Goal: Navigation & Orientation: Find specific page/section

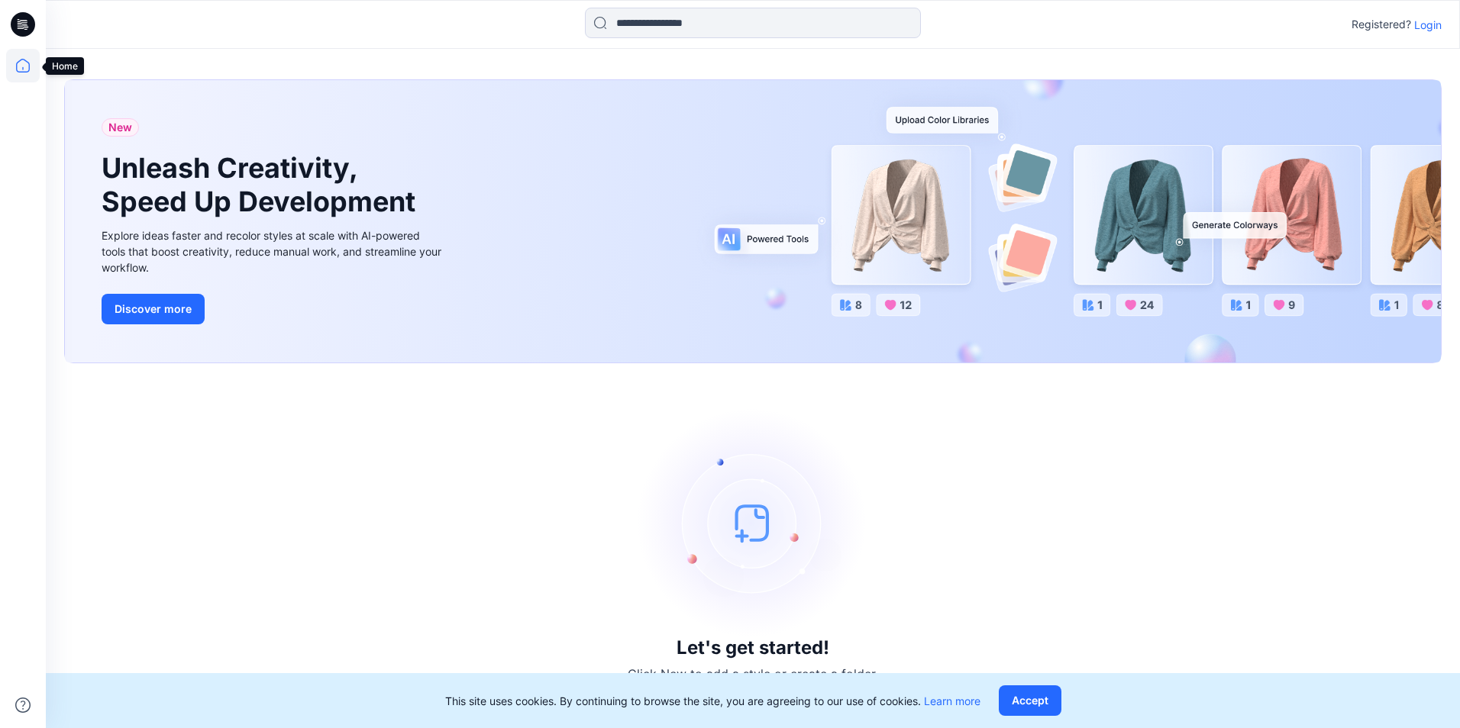
click at [27, 65] on icon at bounding box center [23, 66] width 34 height 34
click at [1424, 27] on p "Login" at bounding box center [1427, 25] width 27 height 16
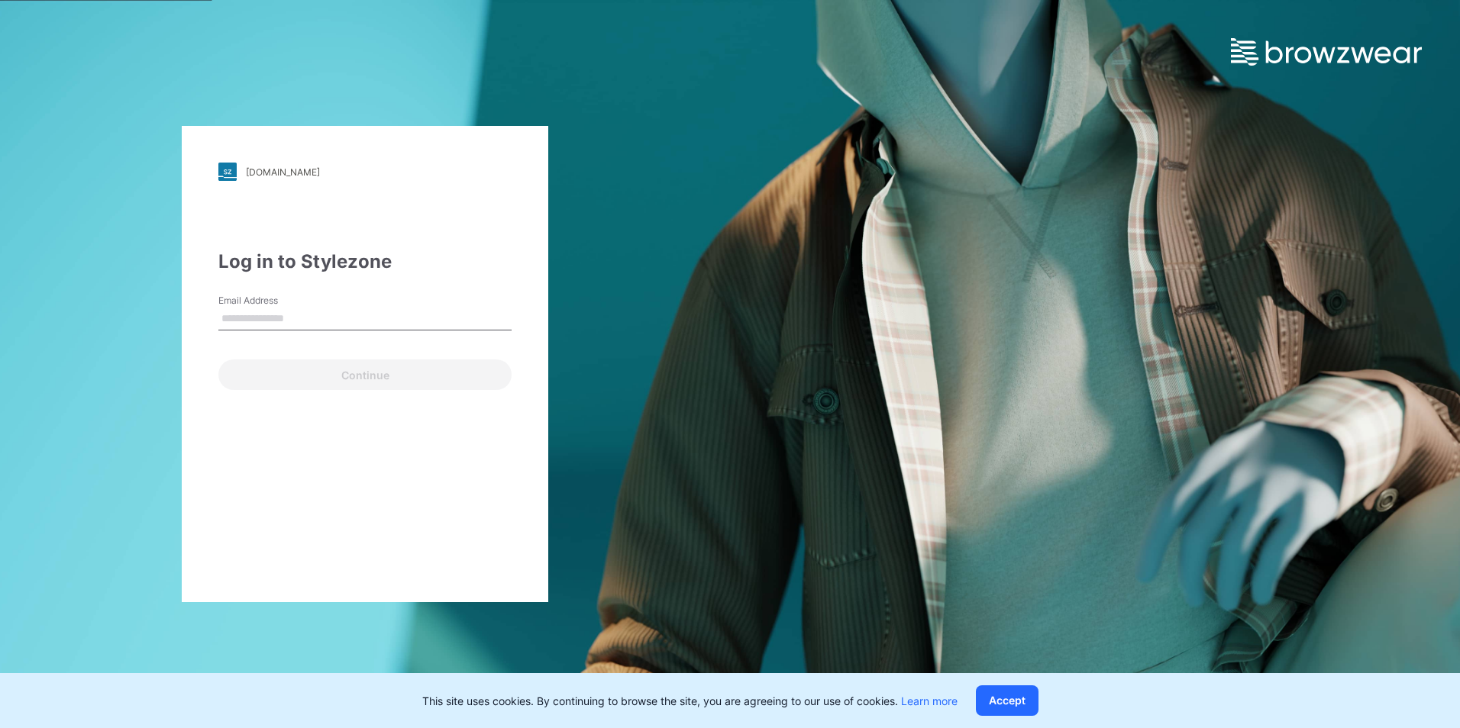
click at [321, 316] on input "Email Address" at bounding box center [364, 319] width 293 height 23
type input "**********"
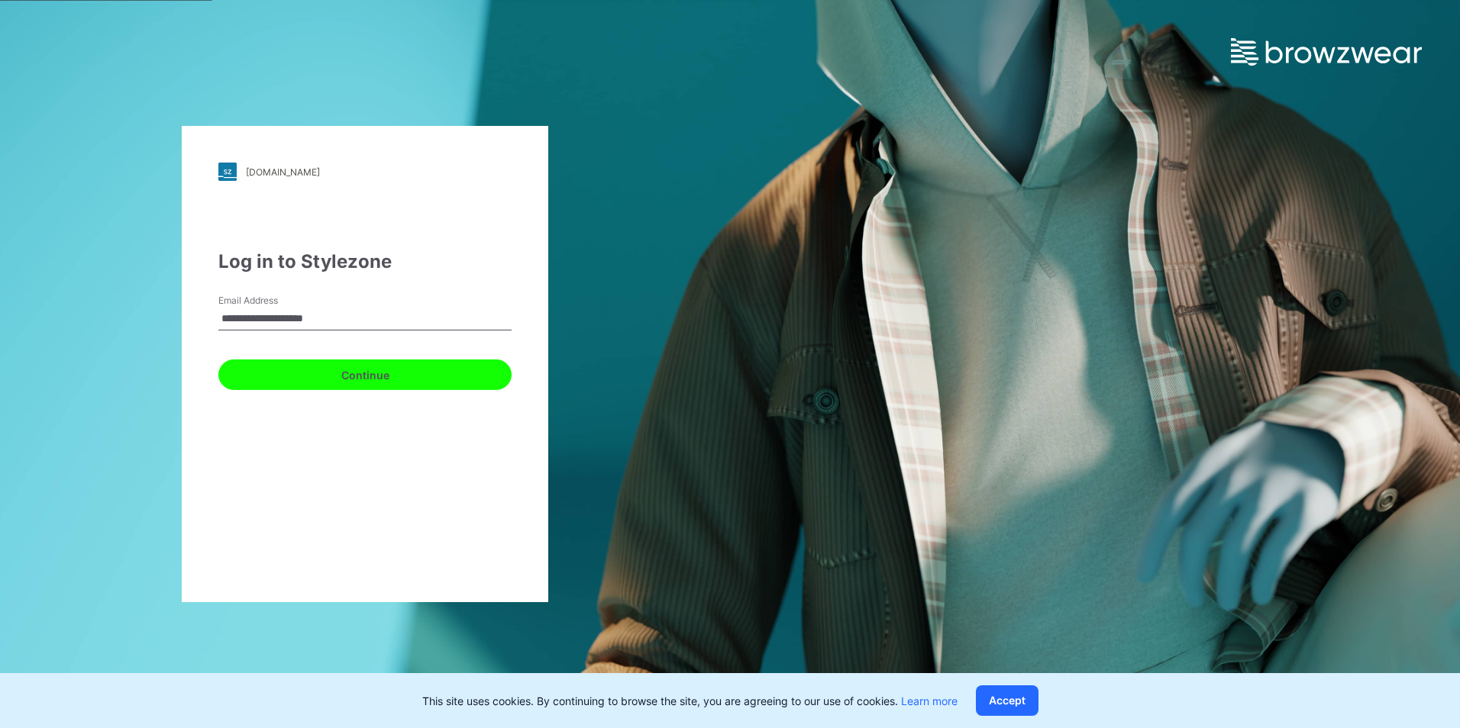
click at [299, 373] on button "Continue" at bounding box center [364, 375] width 293 height 31
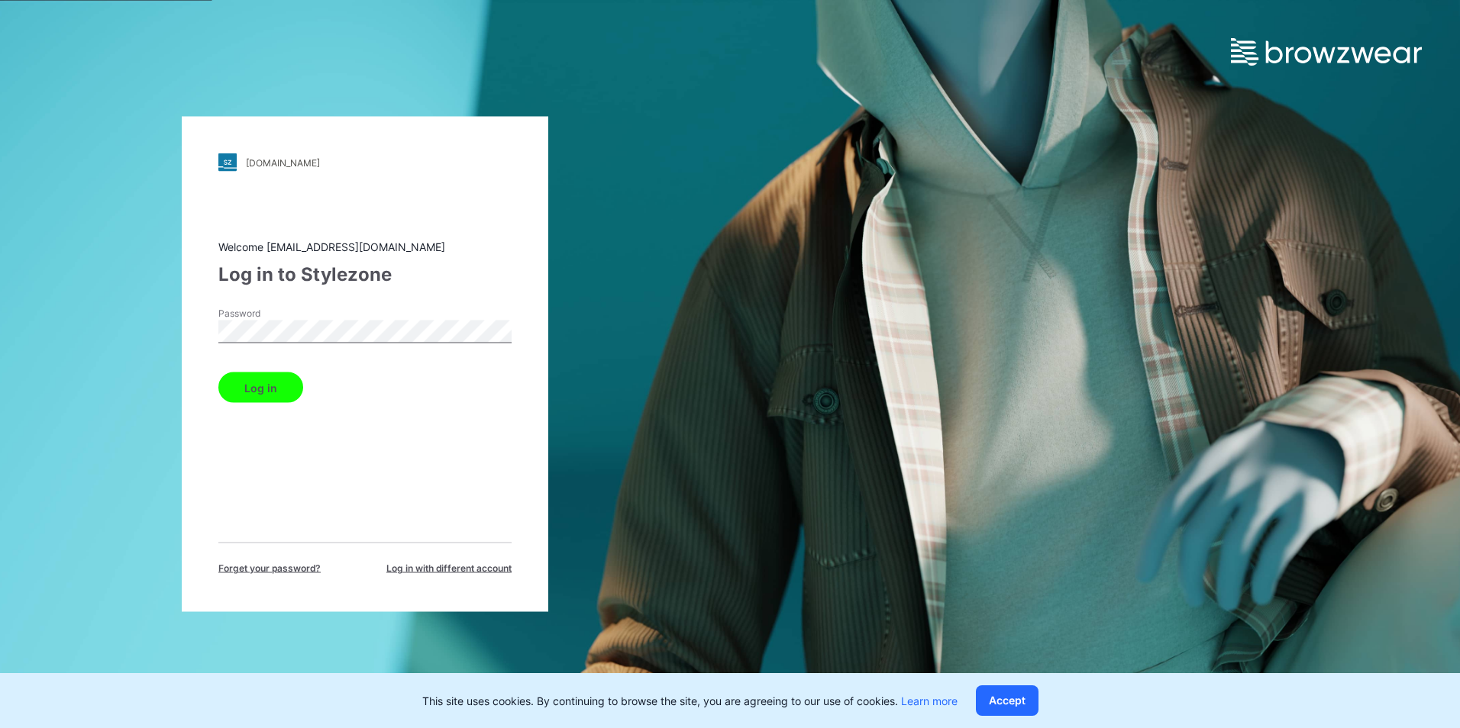
click at [267, 400] on button "Log in" at bounding box center [260, 388] width 85 height 31
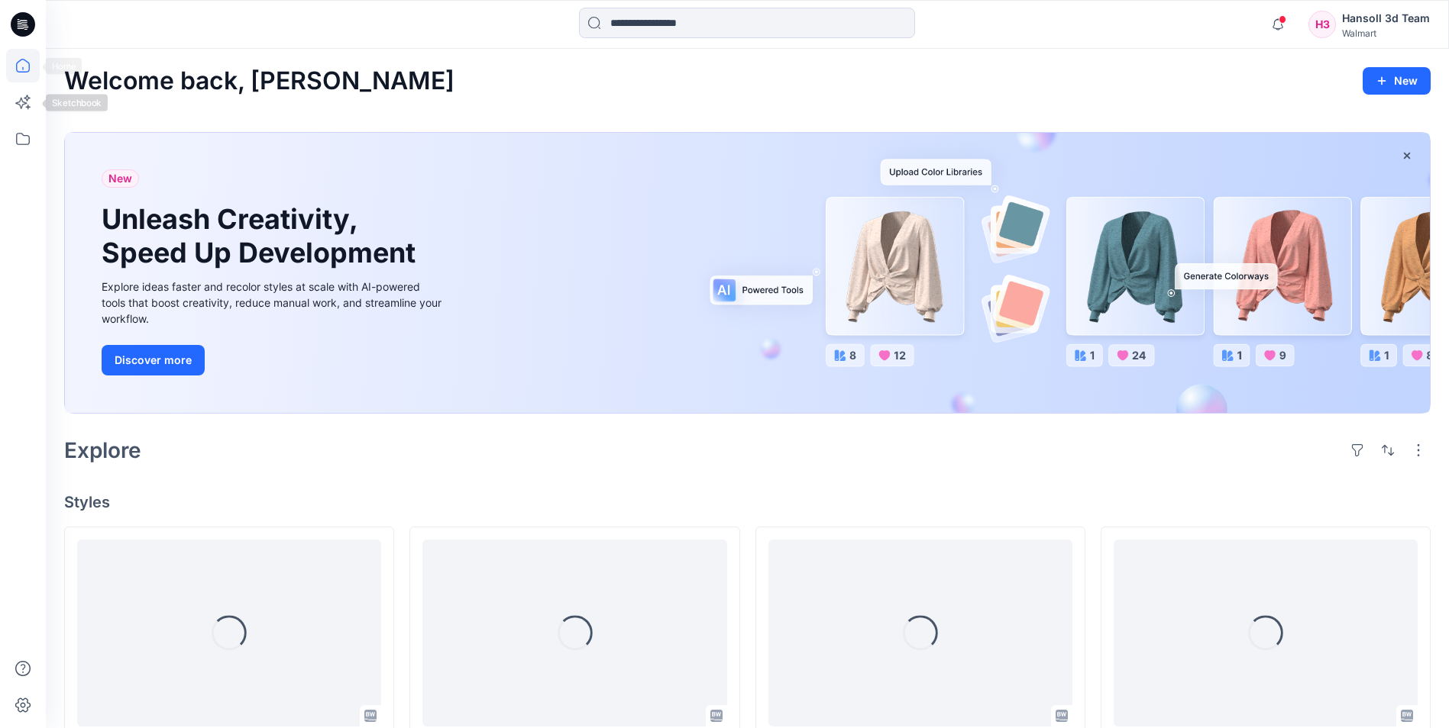
click at [18, 70] on icon at bounding box center [23, 66] width 34 height 34
click at [16, 18] on icon at bounding box center [23, 24] width 24 height 24
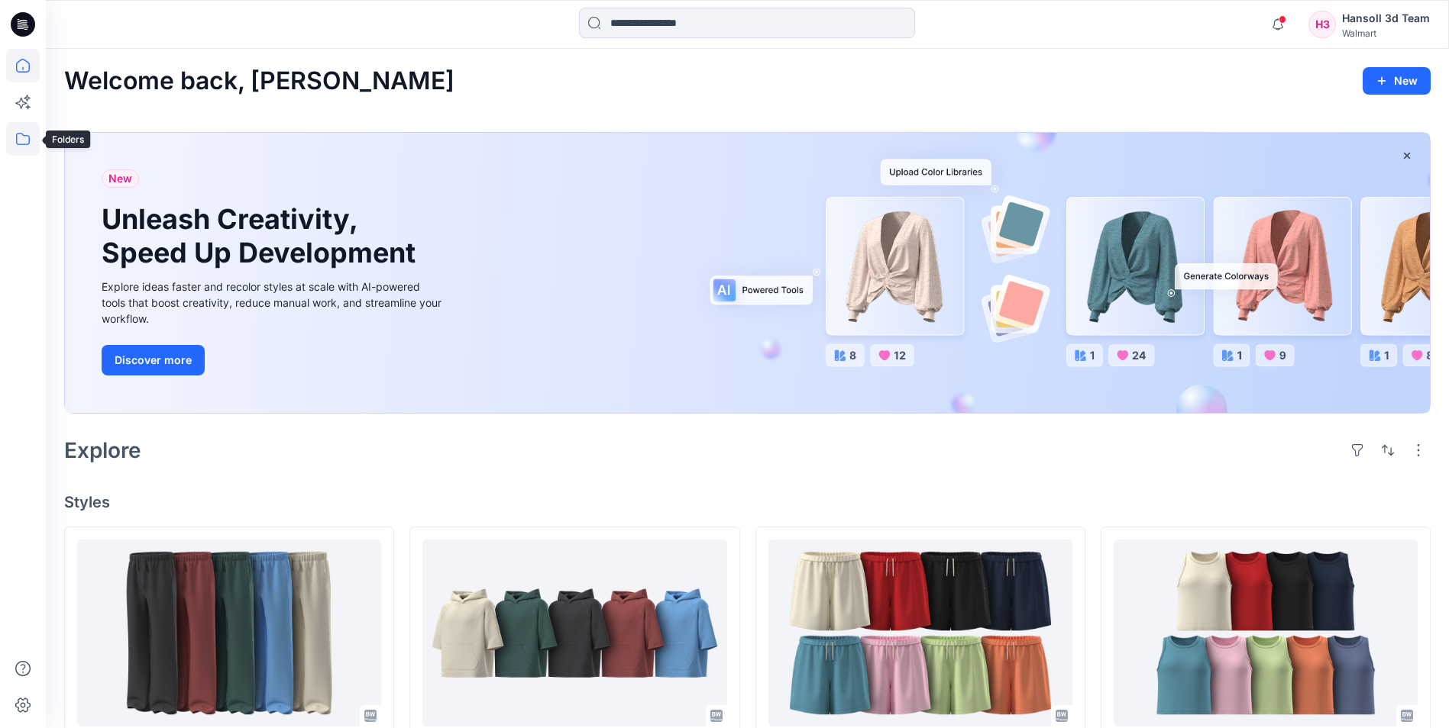
click at [25, 150] on icon at bounding box center [23, 139] width 34 height 34
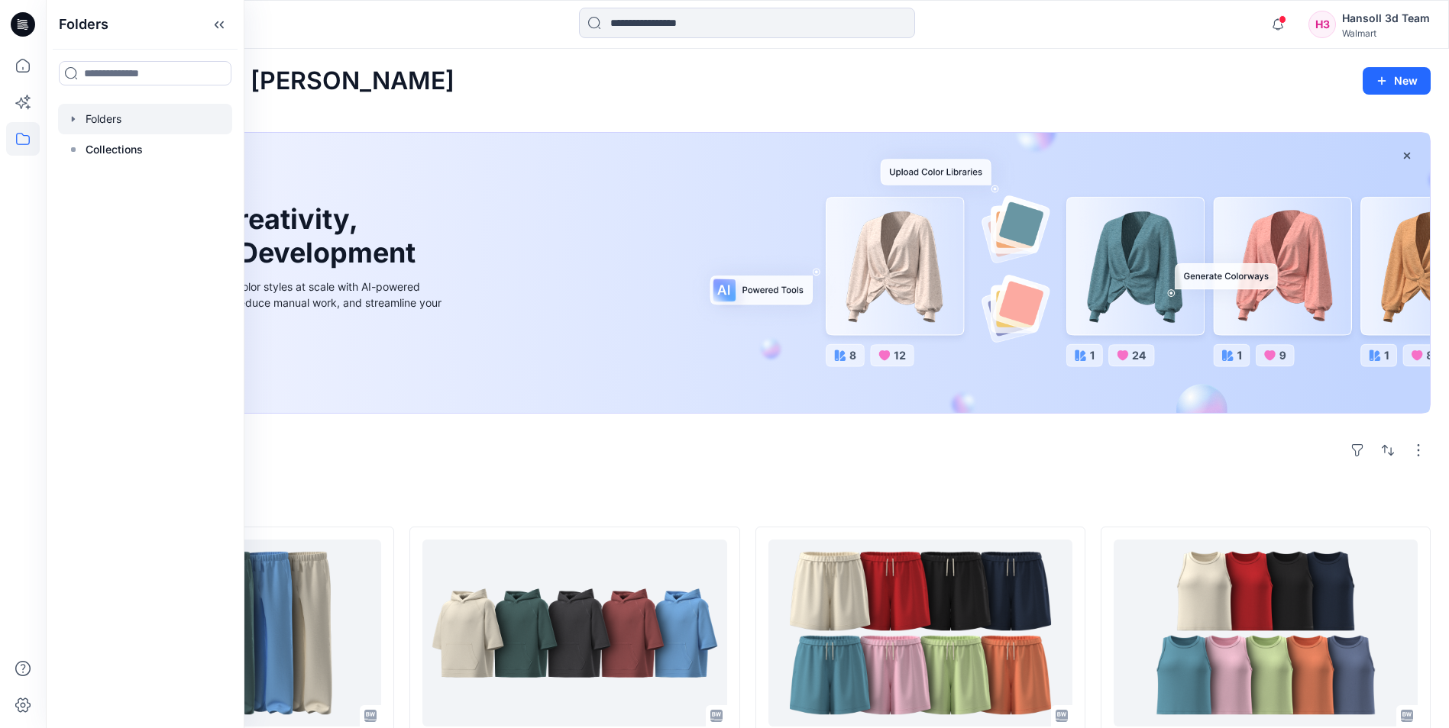
click at [108, 112] on div at bounding box center [145, 119] width 174 height 31
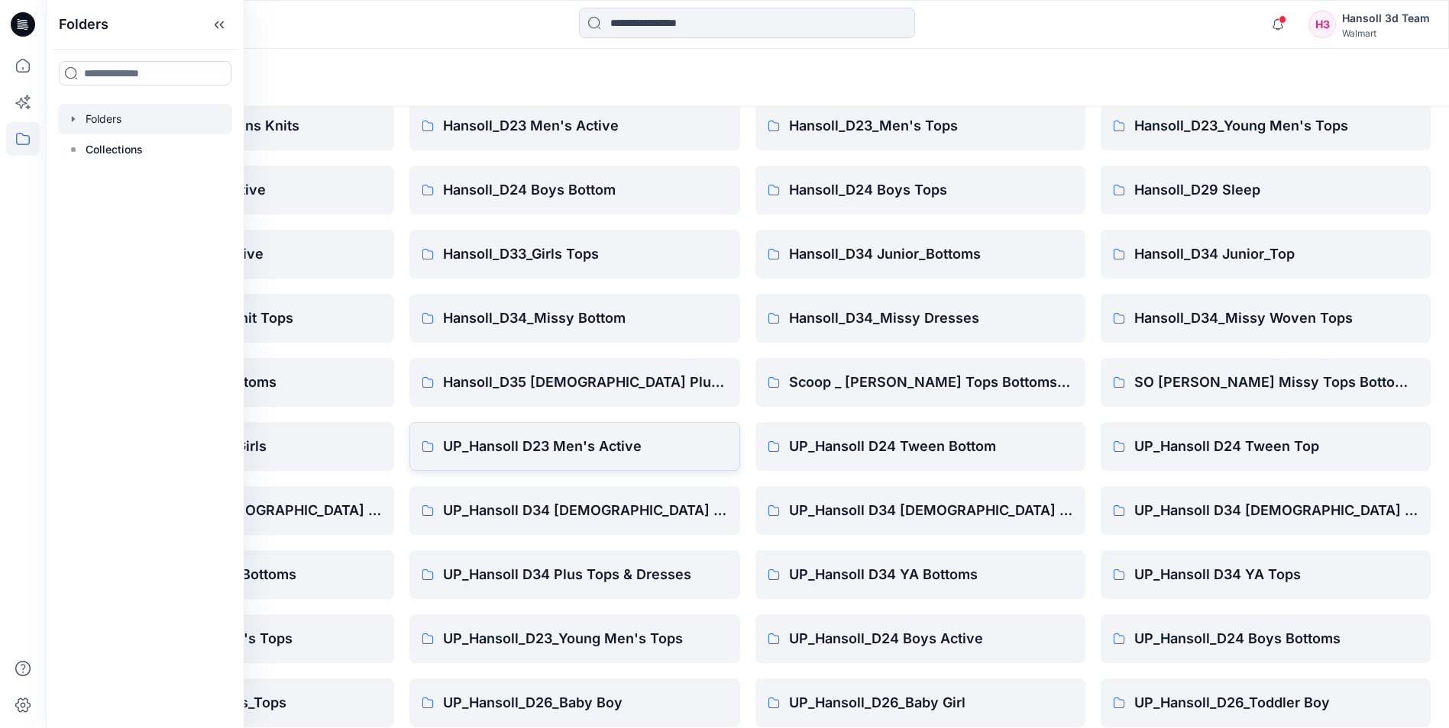
scroll to position [212, 0]
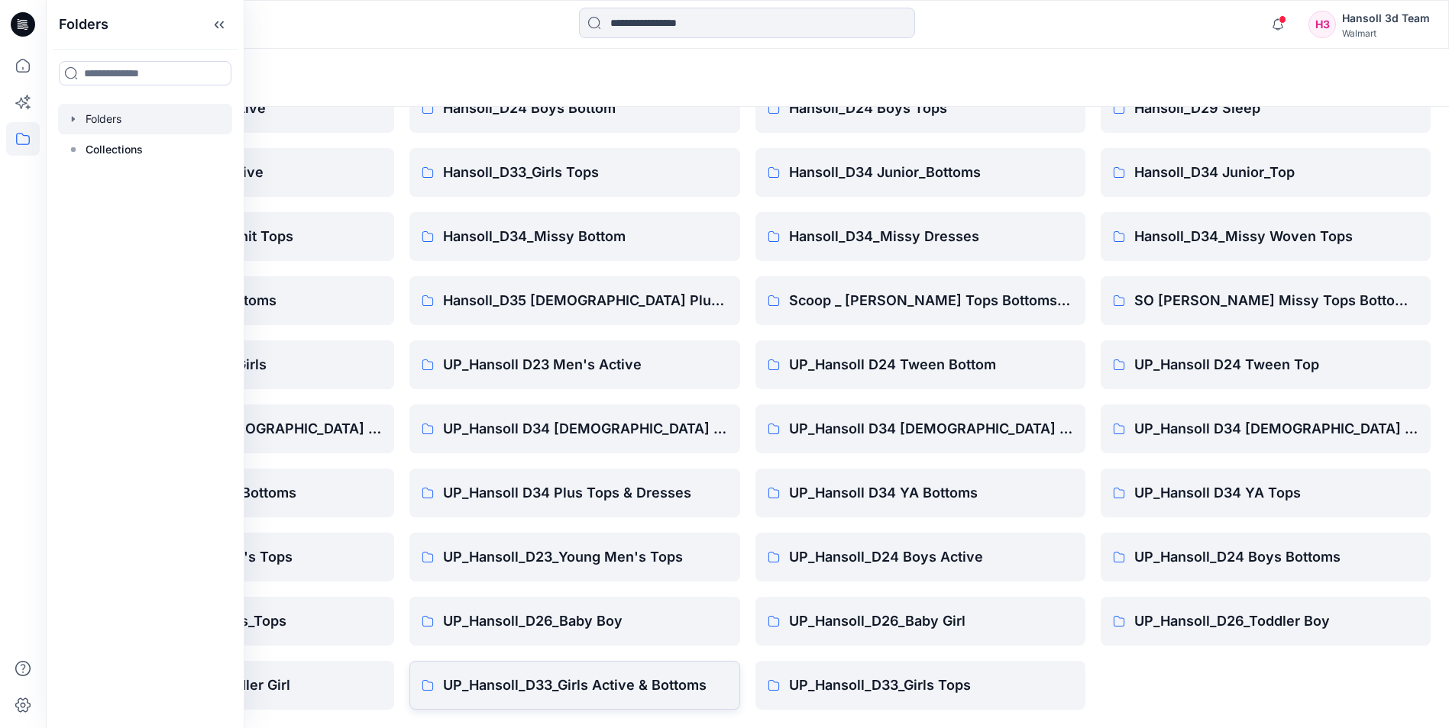
click at [602, 699] on link "UP_Hansoll_D33_Girls Active & Bottoms" at bounding box center [574, 685] width 330 height 49
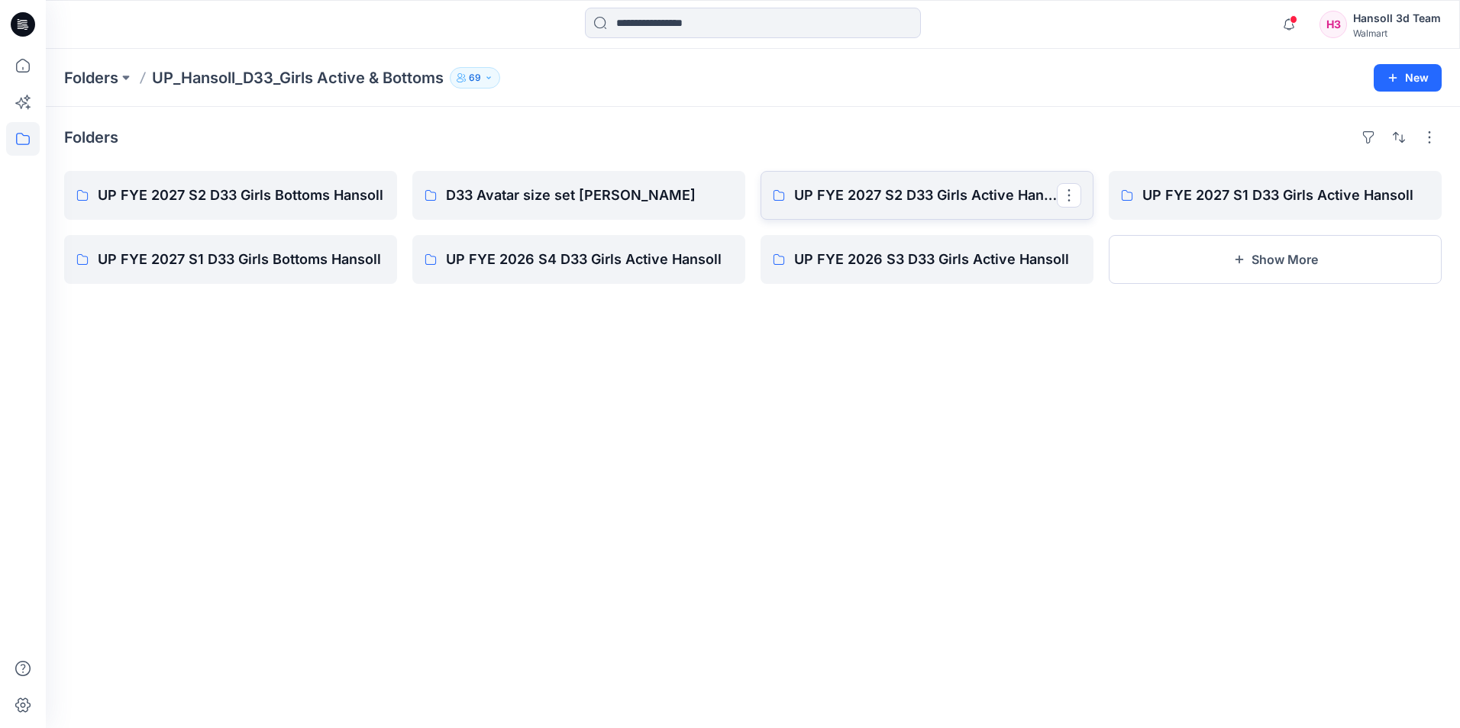
click at [917, 210] on link "UP FYE 2027 S2 D33 Girls Active Hansoll" at bounding box center [927, 195] width 333 height 49
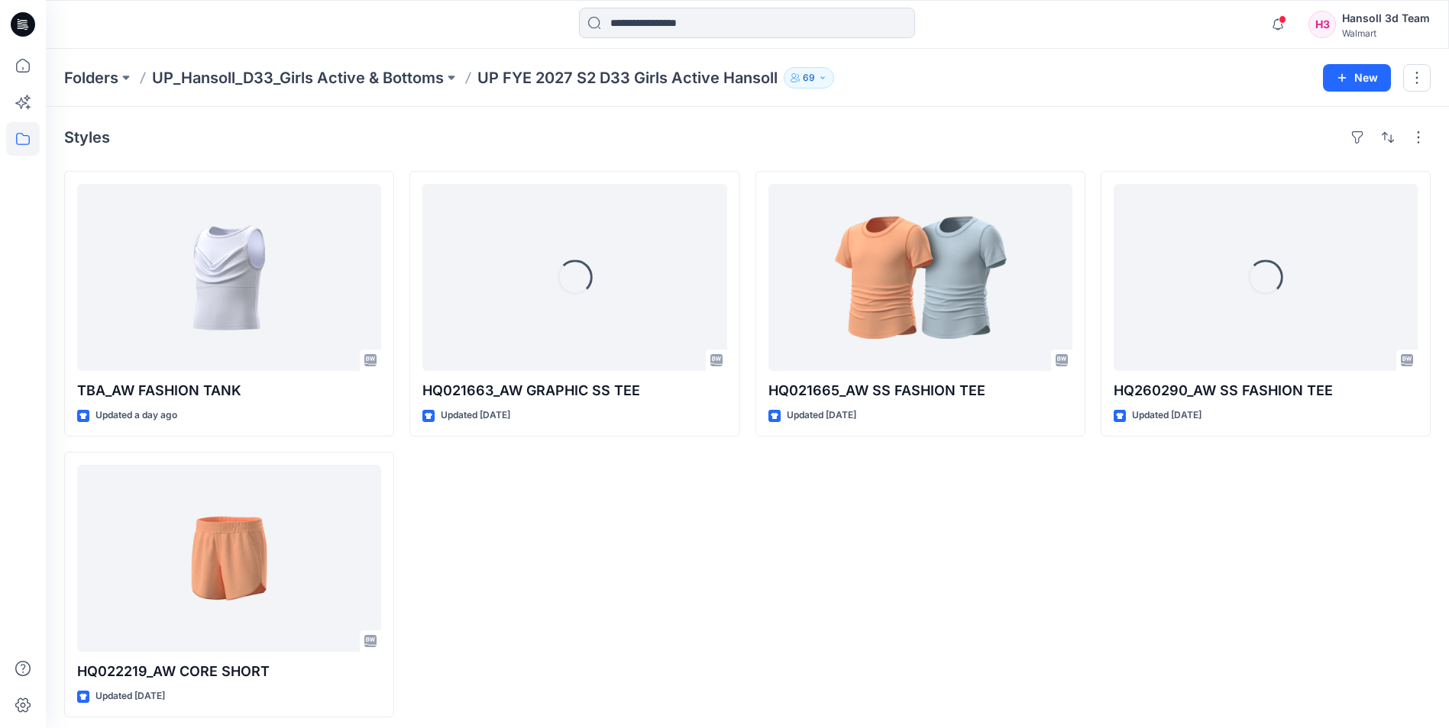
click at [798, 580] on div "HQ021665_AW SS FASHION TEE Updated [DATE]" at bounding box center [920, 444] width 330 height 547
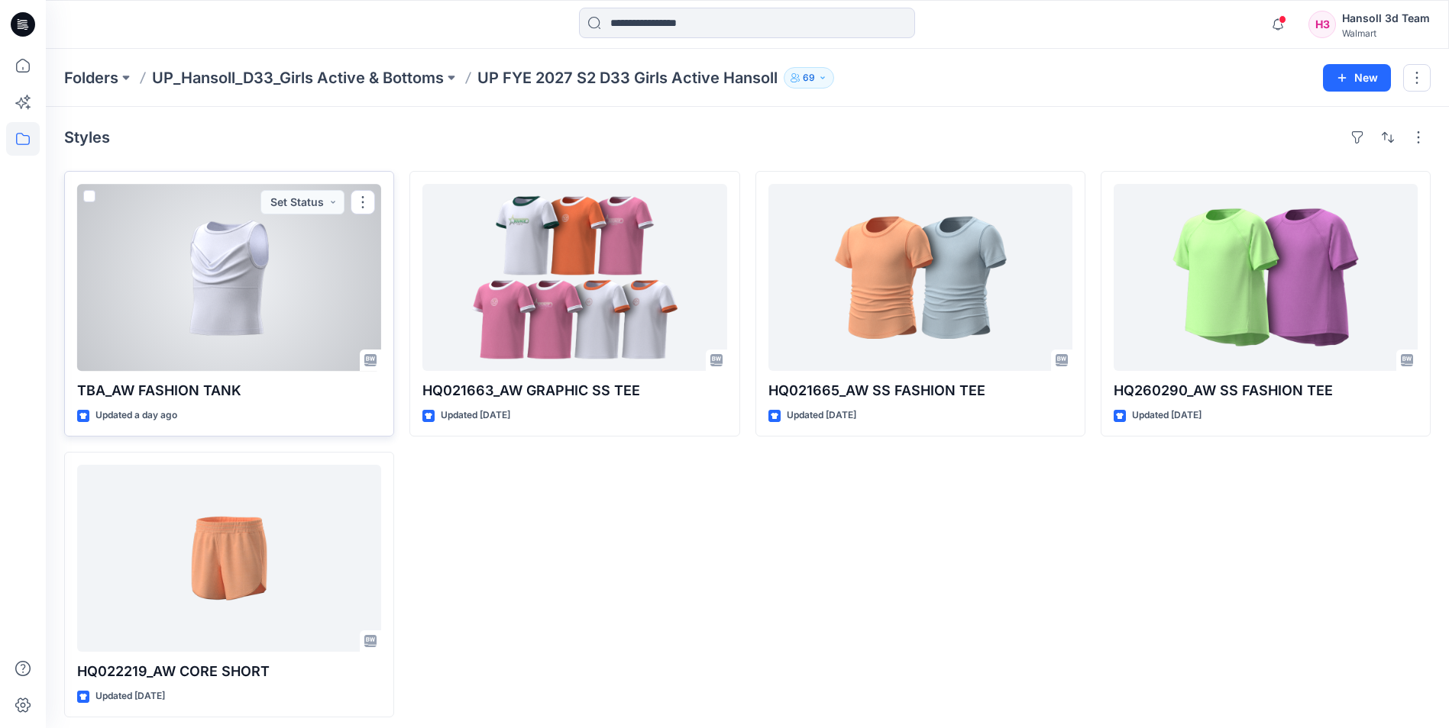
click at [197, 288] on div at bounding box center [229, 277] width 304 height 187
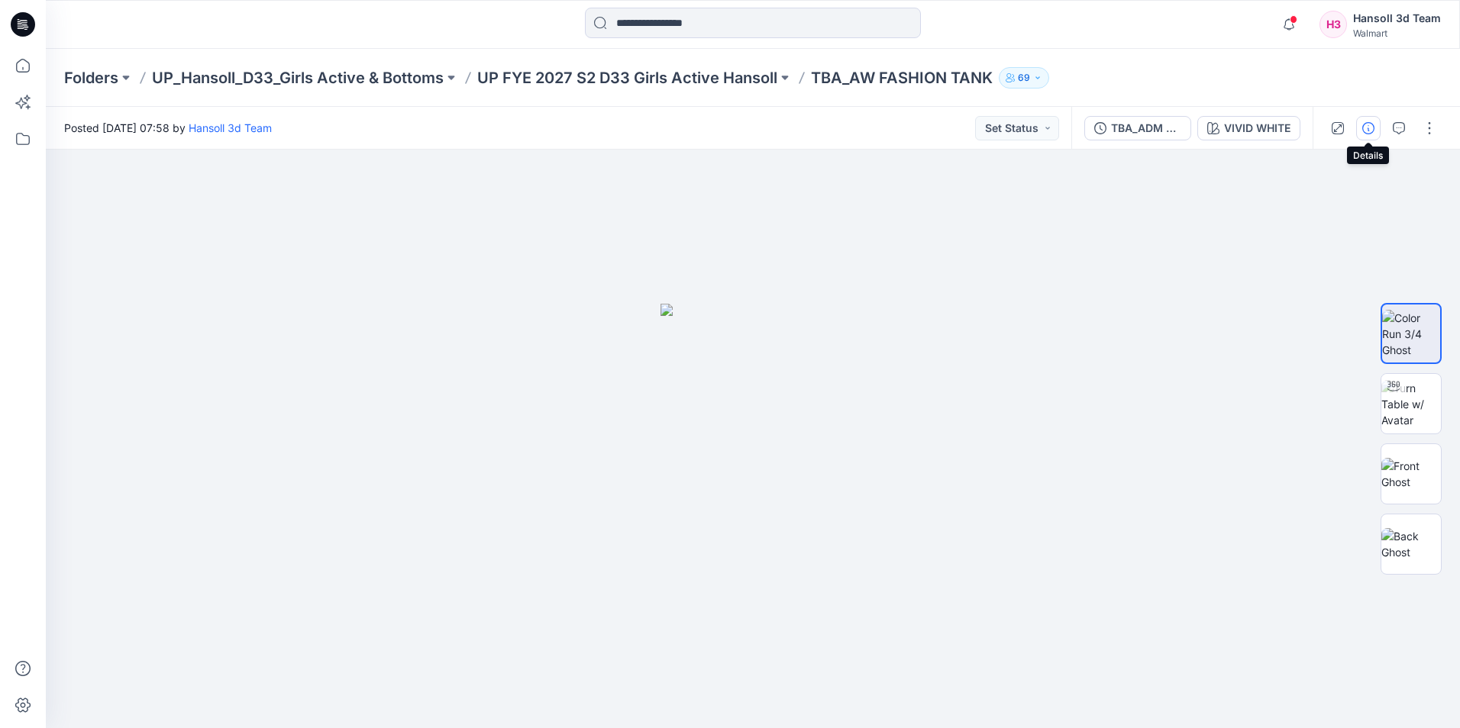
click at [1371, 126] on icon "button" at bounding box center [1368, 128] width 12 height 12
